Goal: Task Accomplishment & Management: Complete application form

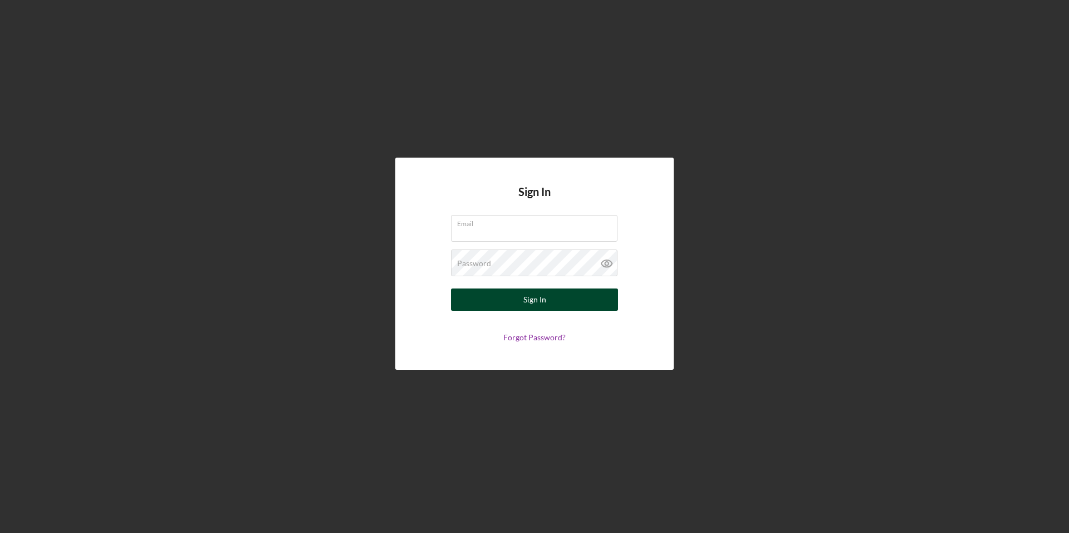
type input "[EMAIL_ADDRESS][DOMAIN_NAME]"
click at [536, 309] on div "Sign In" at bounding box center [535, 299] width 23 height 22
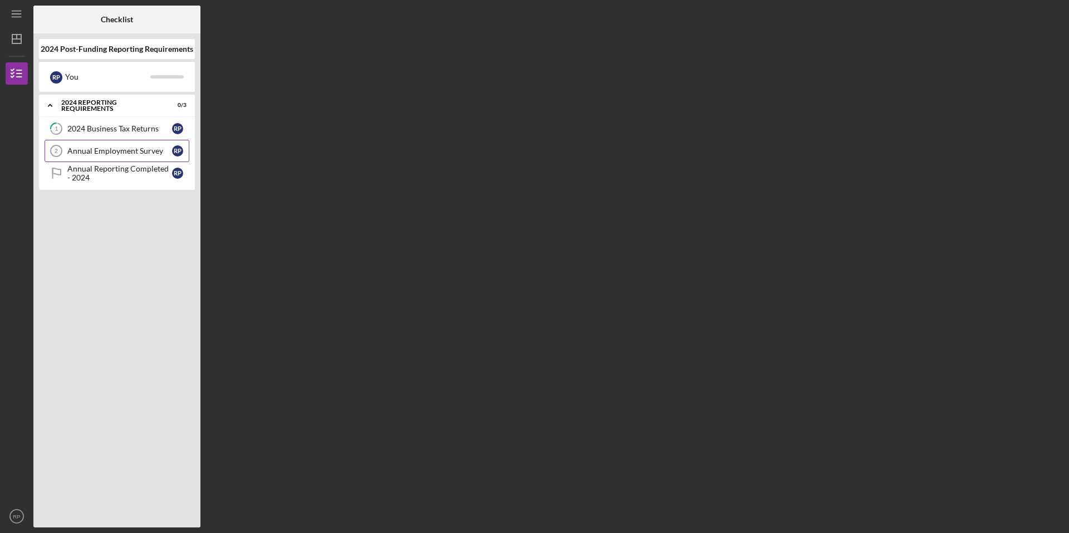
click at [135, 146] on div "Annual Employment Survey" at bounding box center [119, 150] width 105 height 9
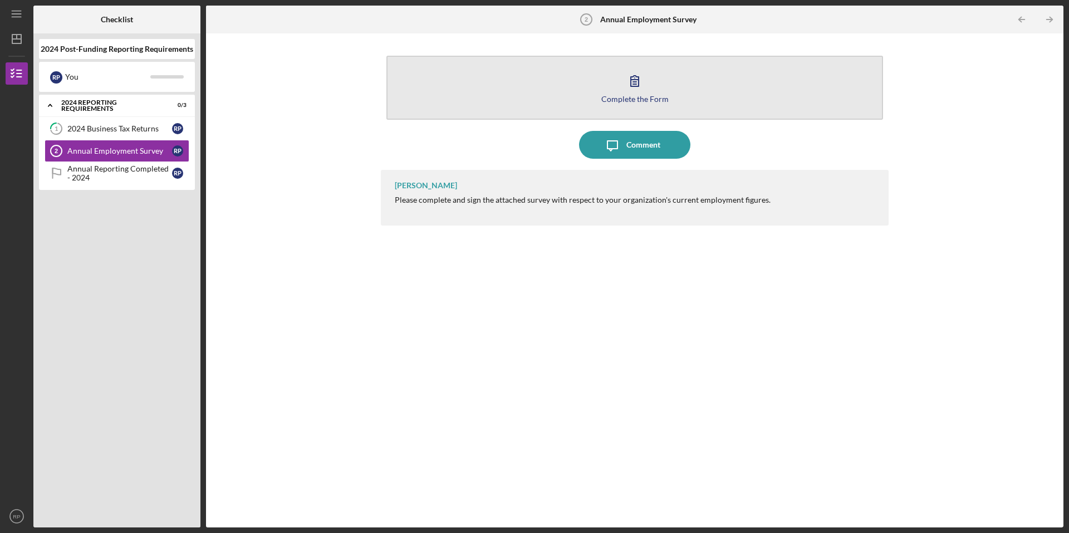
click at [637, 90] on icon "button" at bounding box center [635, 81] width 28 height 28
click at [651, 102] on div "Complete the Form" at bounding box center [634, 99] width 67 height 8
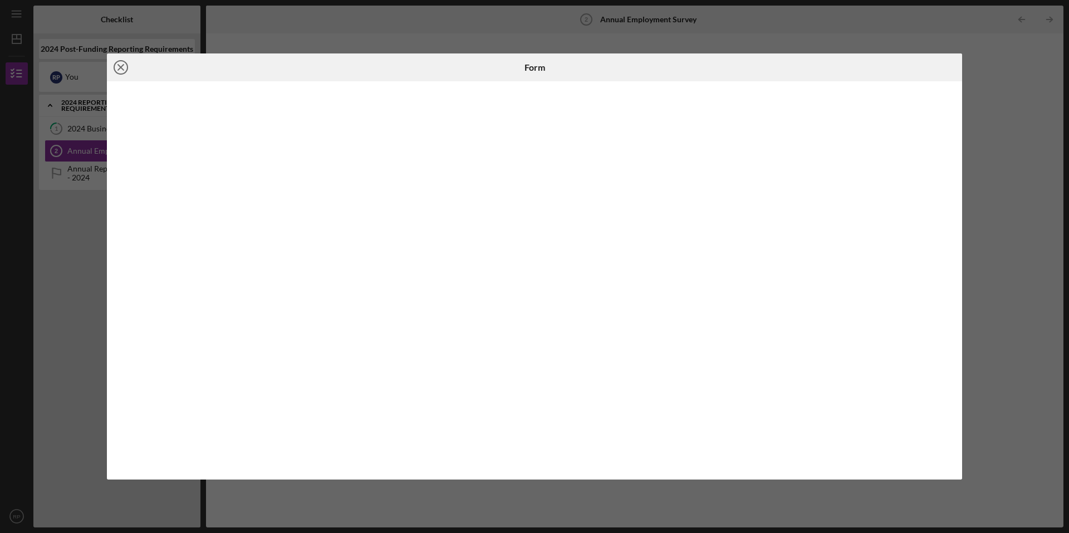
click at [124, 70] on icon "Icon/Close" at bounding box center [121, 67] width 28 height 28
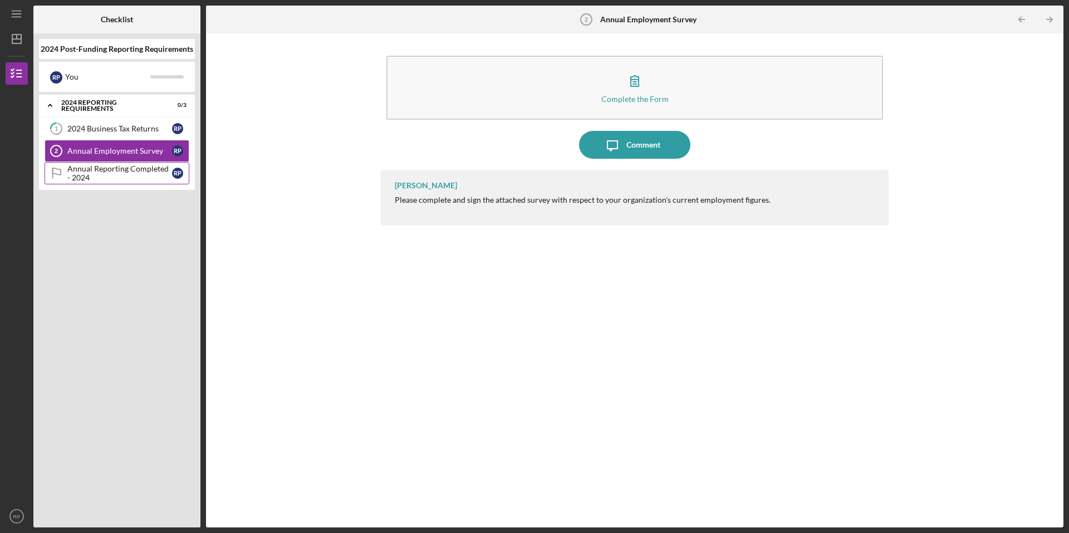
click at [127, 176] on div "Annual Reporting Completed - 2024" at bounding box center [119, 173] width 105 height 18
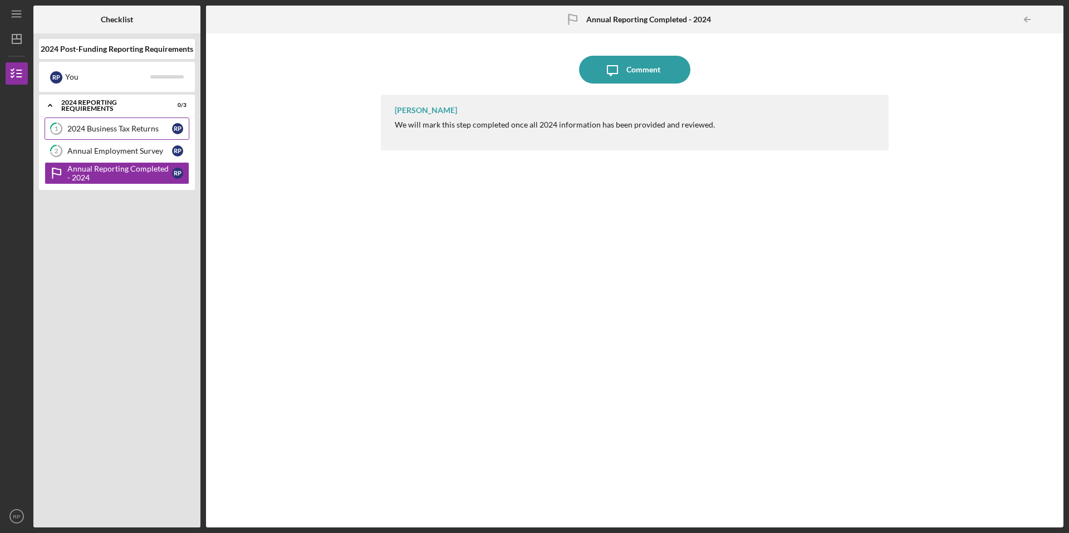
click at [119, 131] on div "2024 Business Tax Returns" at bounding box center [119, 128] width 105 height 9
